Goal: Task Accomplishment & Management: Use online tool/utility

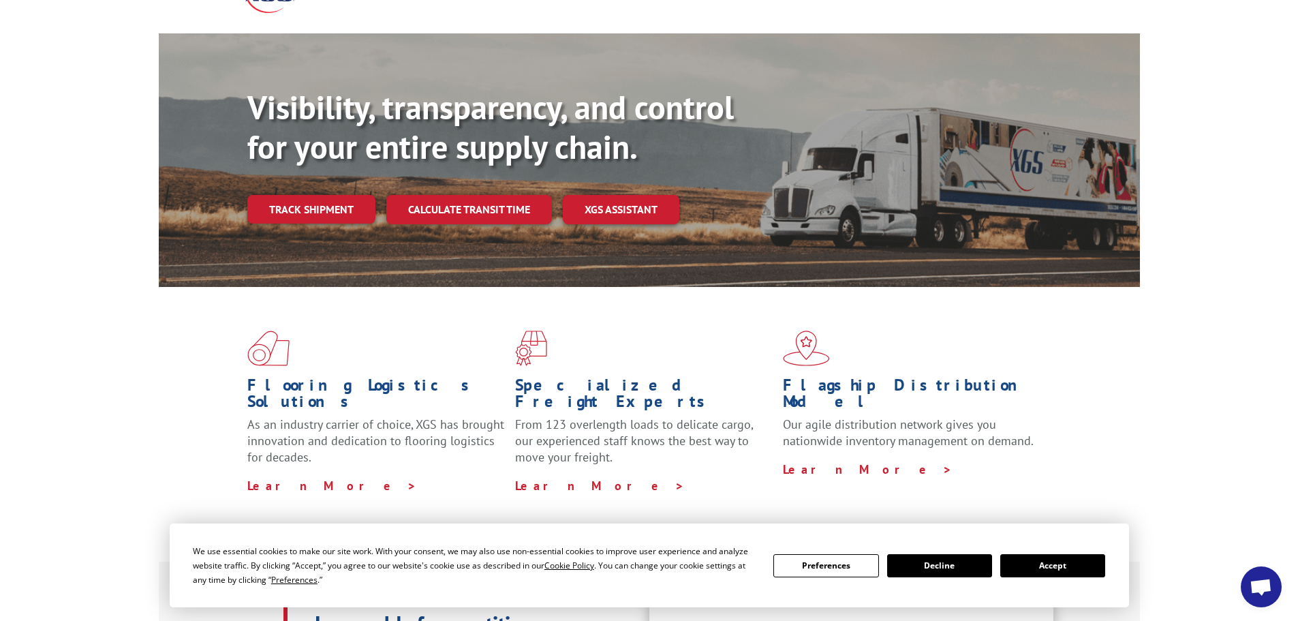
scroll to position [136, 0]
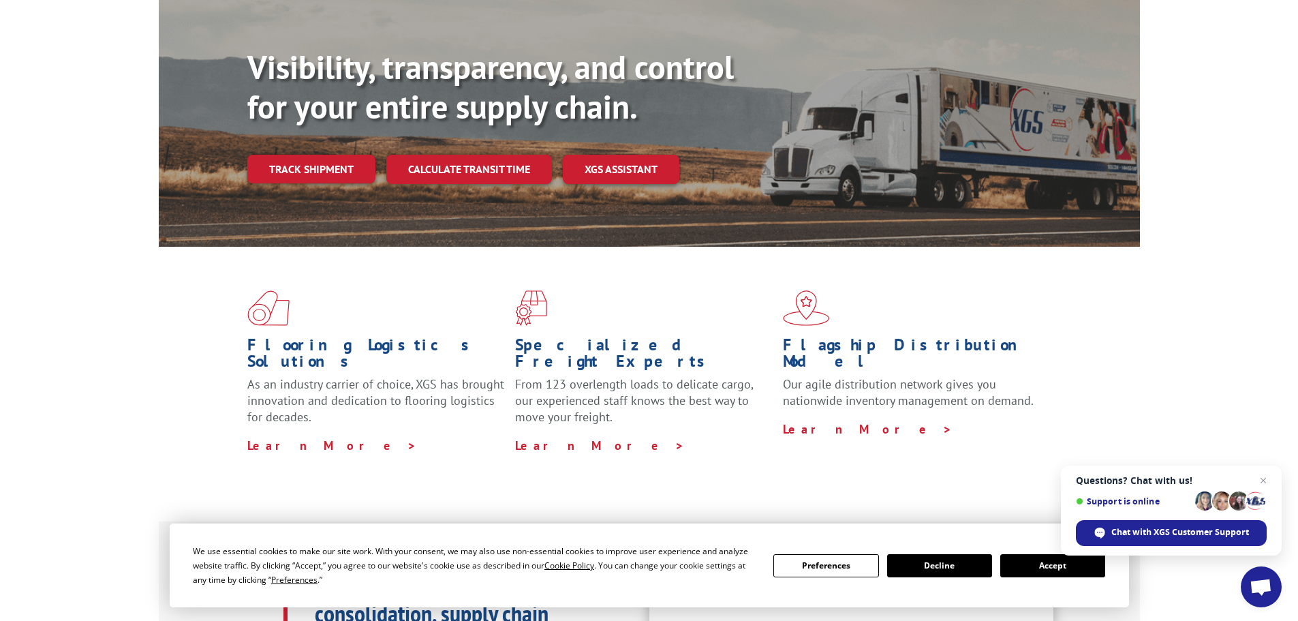
click at [1028, 566] on button "Accept" at bounding box center [1052, 565] width 105 height 23
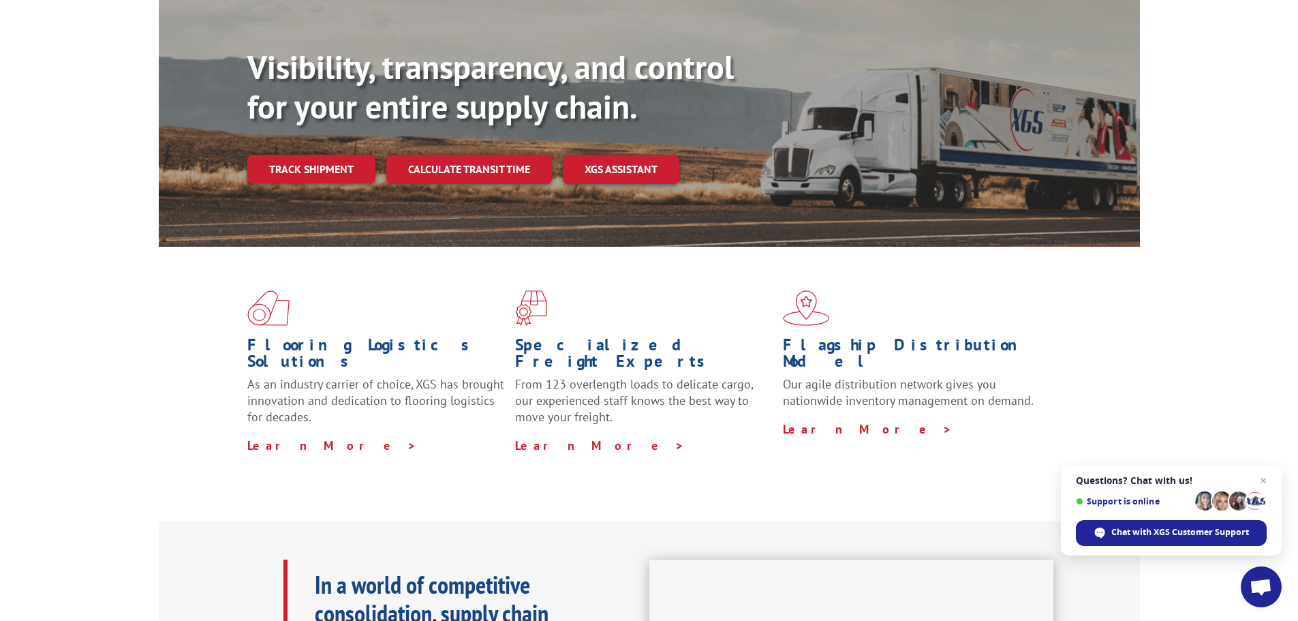
scroll to position [0, 0]
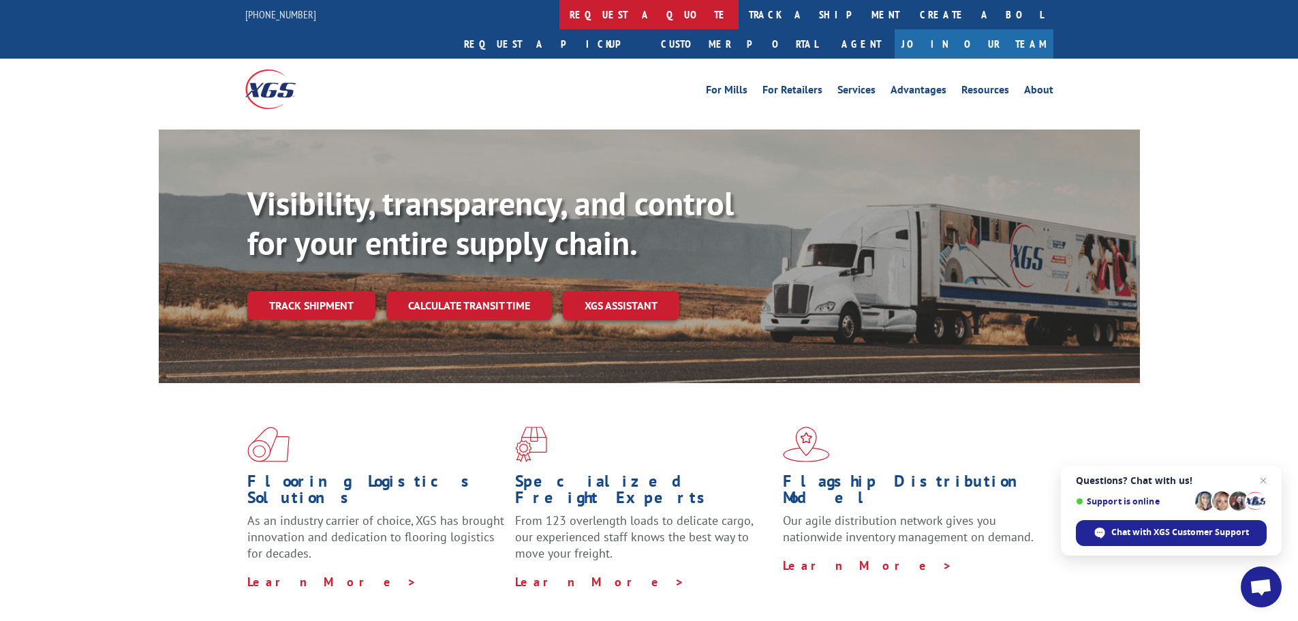
click at [559, 11] on link "request a quote" at bounding box center [648, 14] width 179 height 29
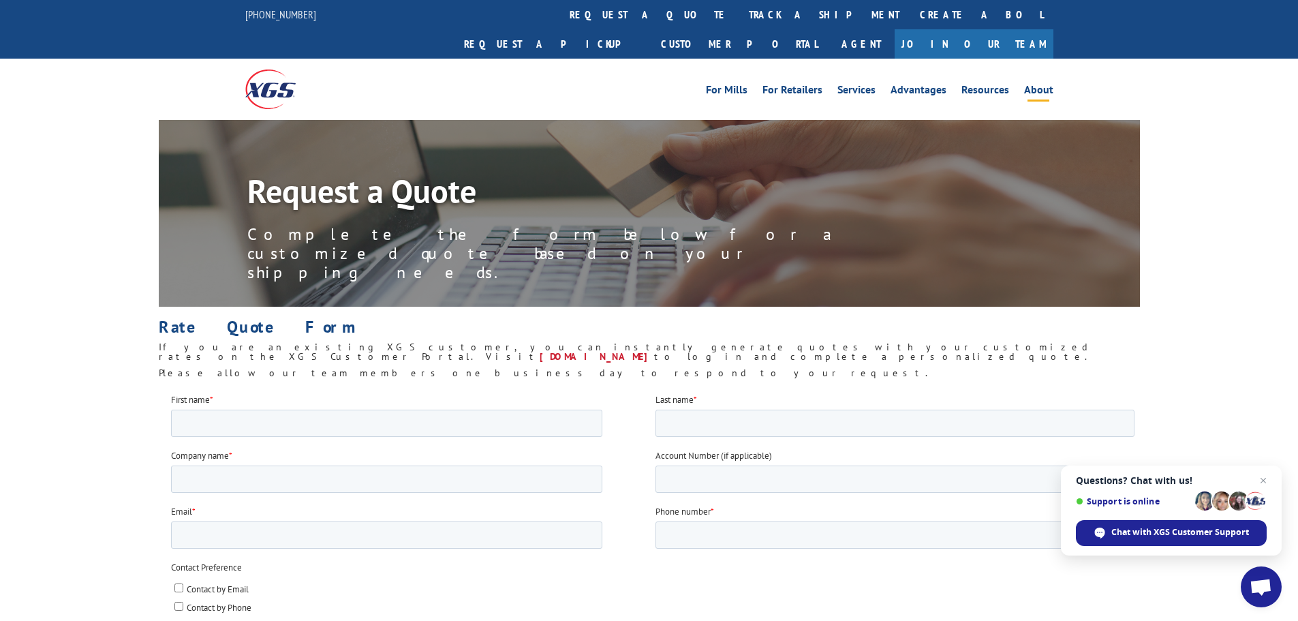
click at [1031, 85] on link "About" at bounding box center [1038, 92] width 29 height 15
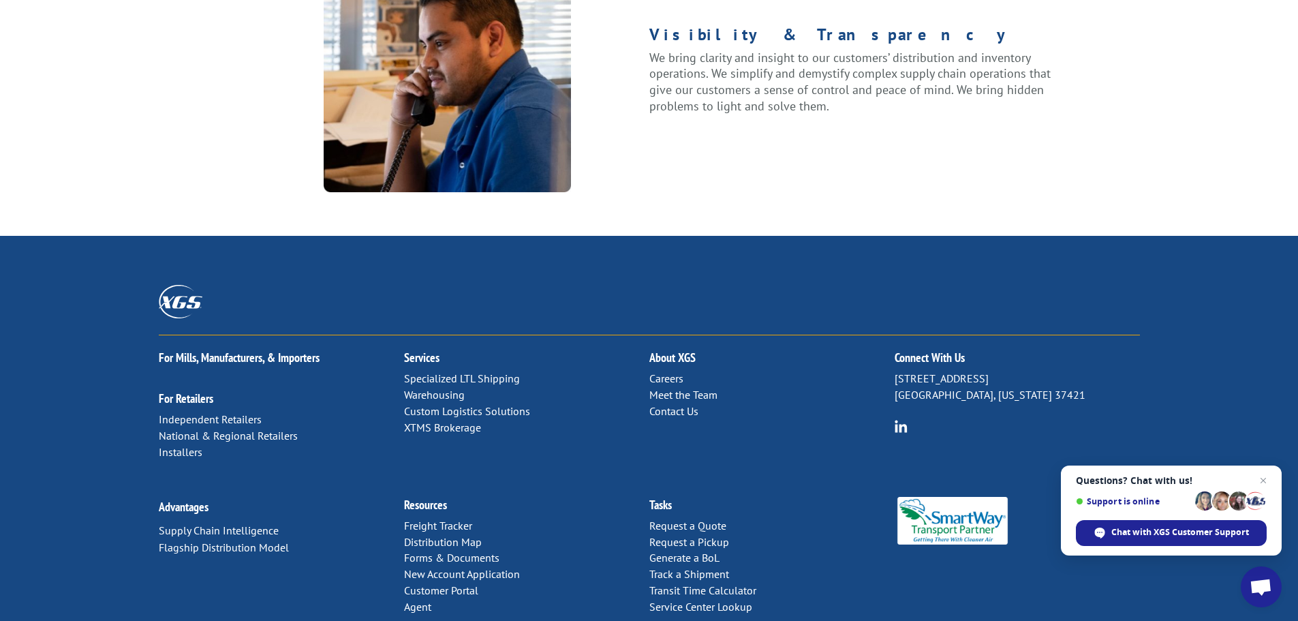
scroll to position [1755, 0]
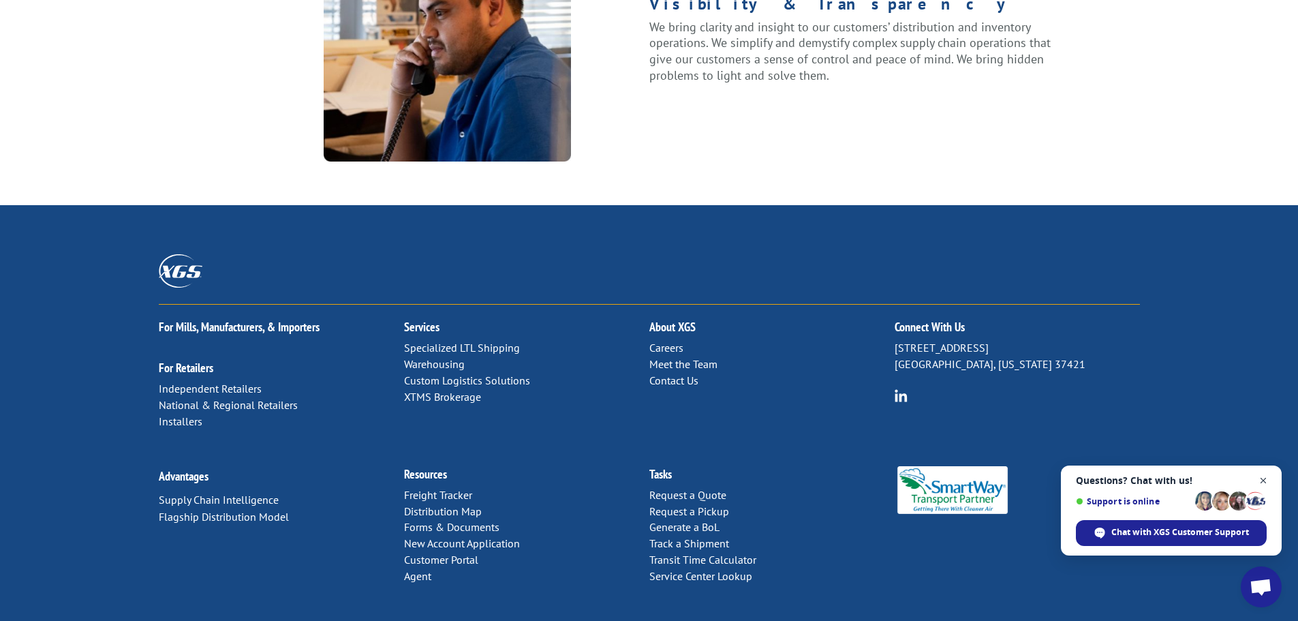
click at [1263, 488] on span "Close chat" at bounding box center [1263, 480] width 17 height 17
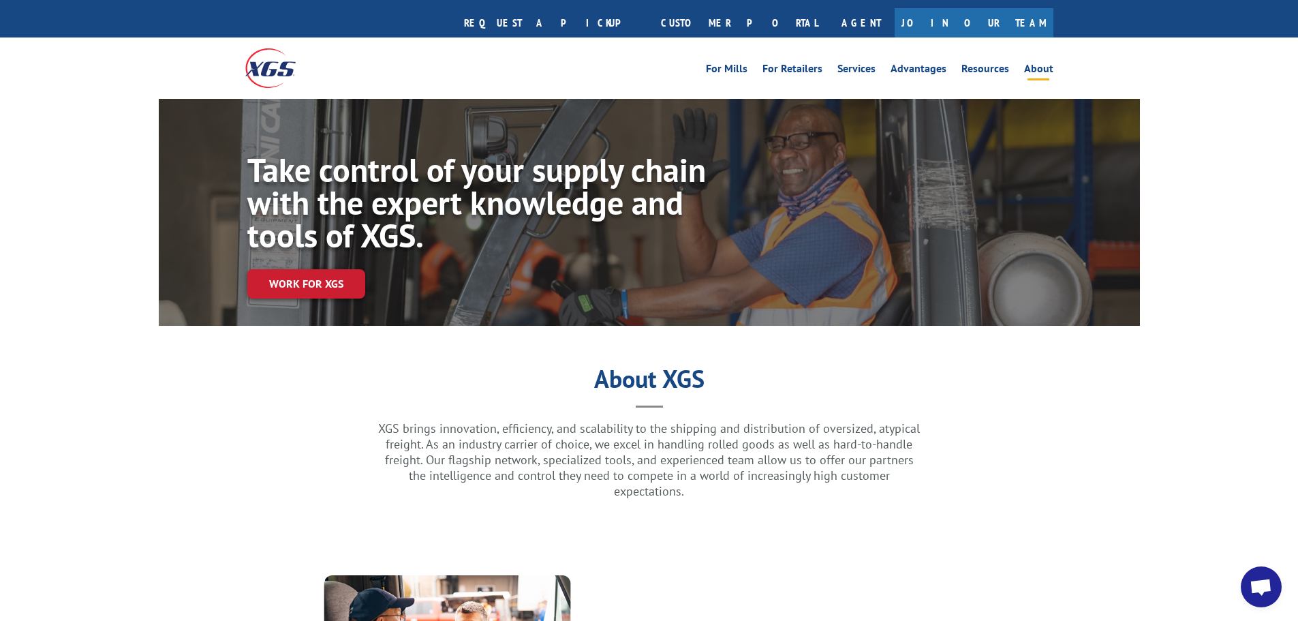
scroll to position [0, 0]
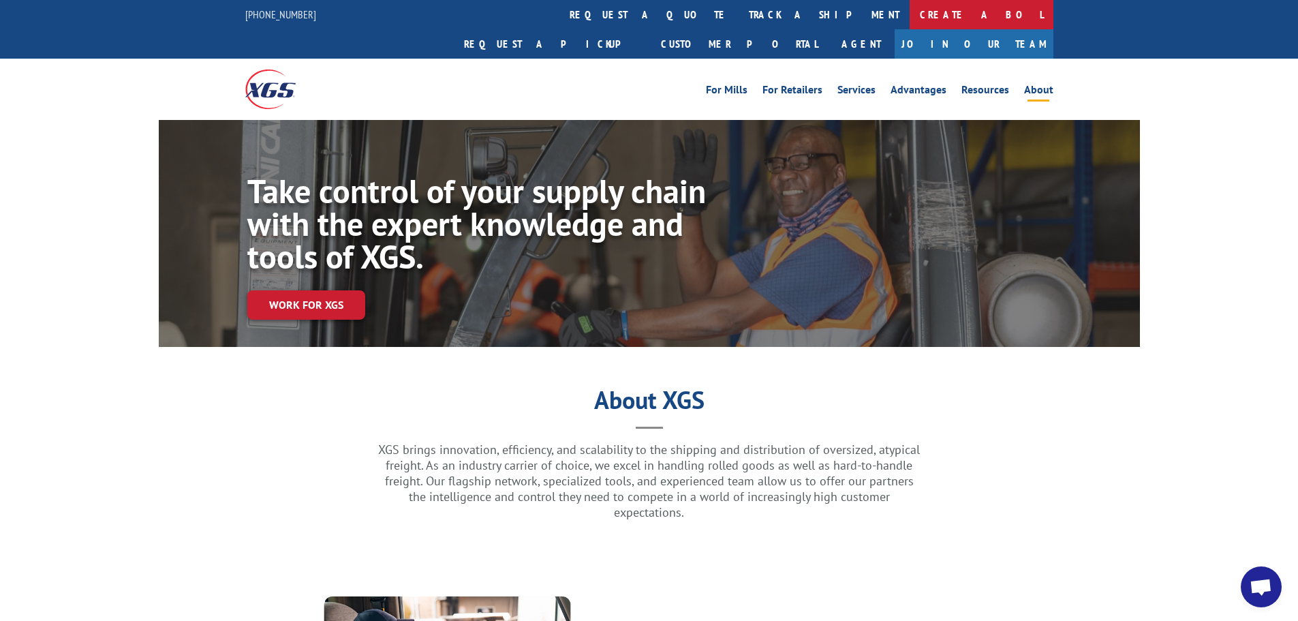
click at [910, 6] on link "Create a BOL" at bounding box center [982, 14] width 144 height 29
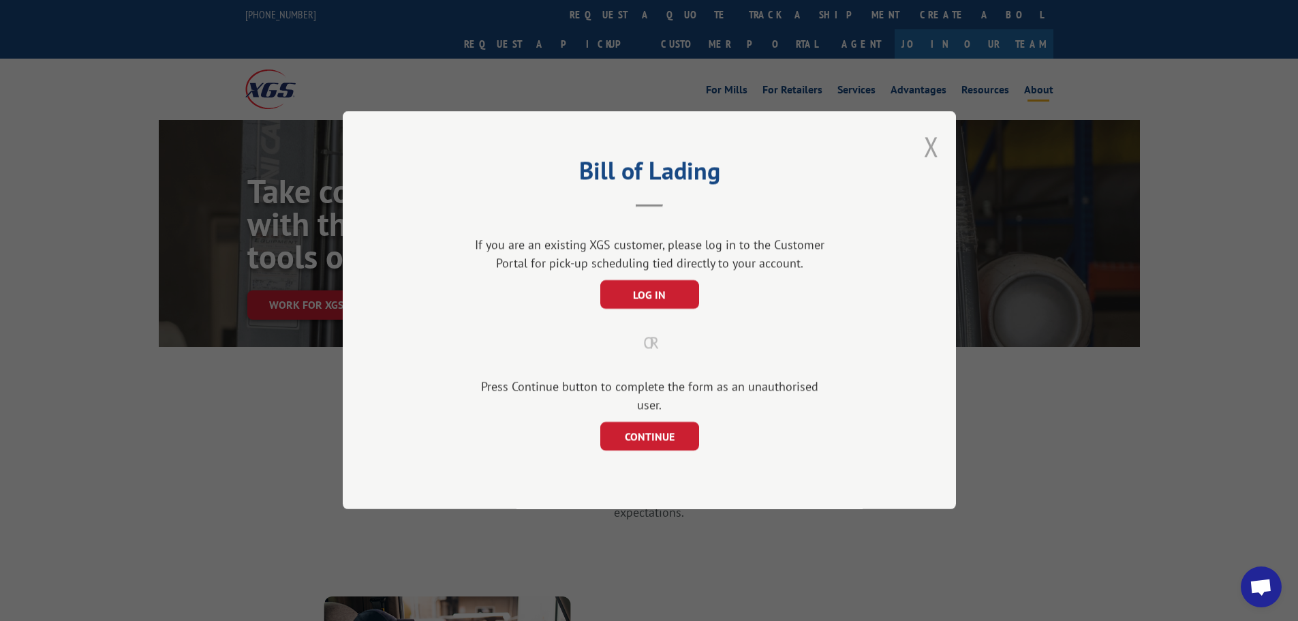
click at [930, 151] on button "Close modal" at bounding box center [931, 146] width 15 height 36
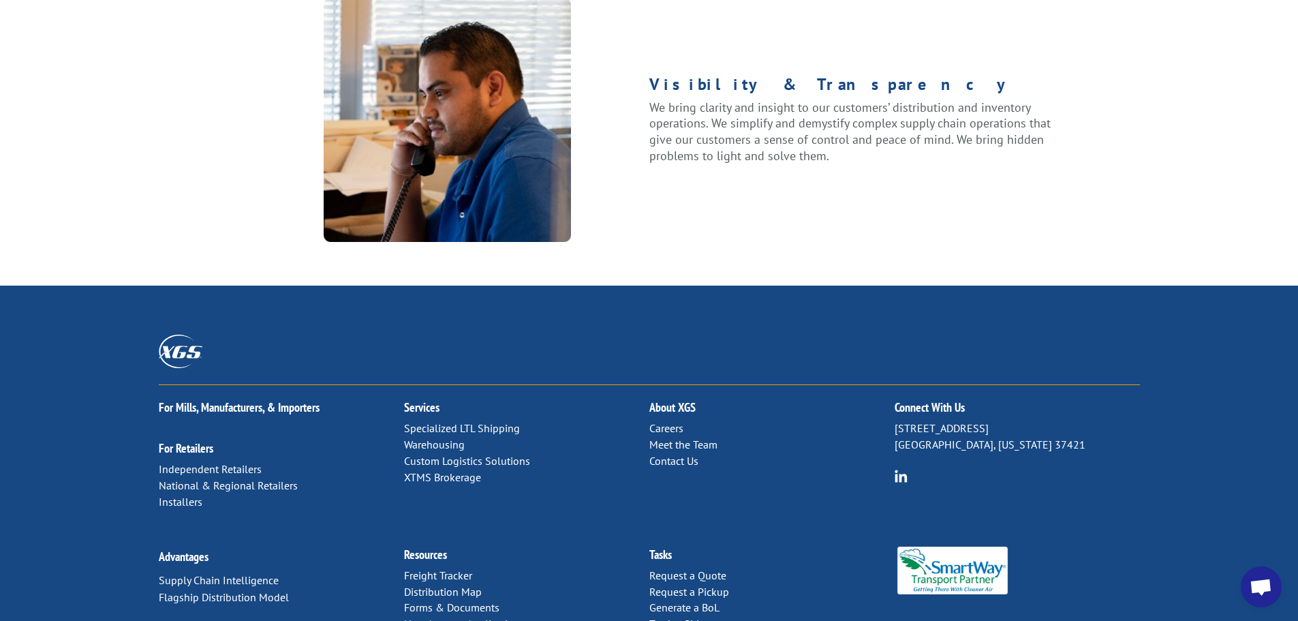
scroll to position [1755, 0]
